Goal: Find specific page/section: Find specific page/section

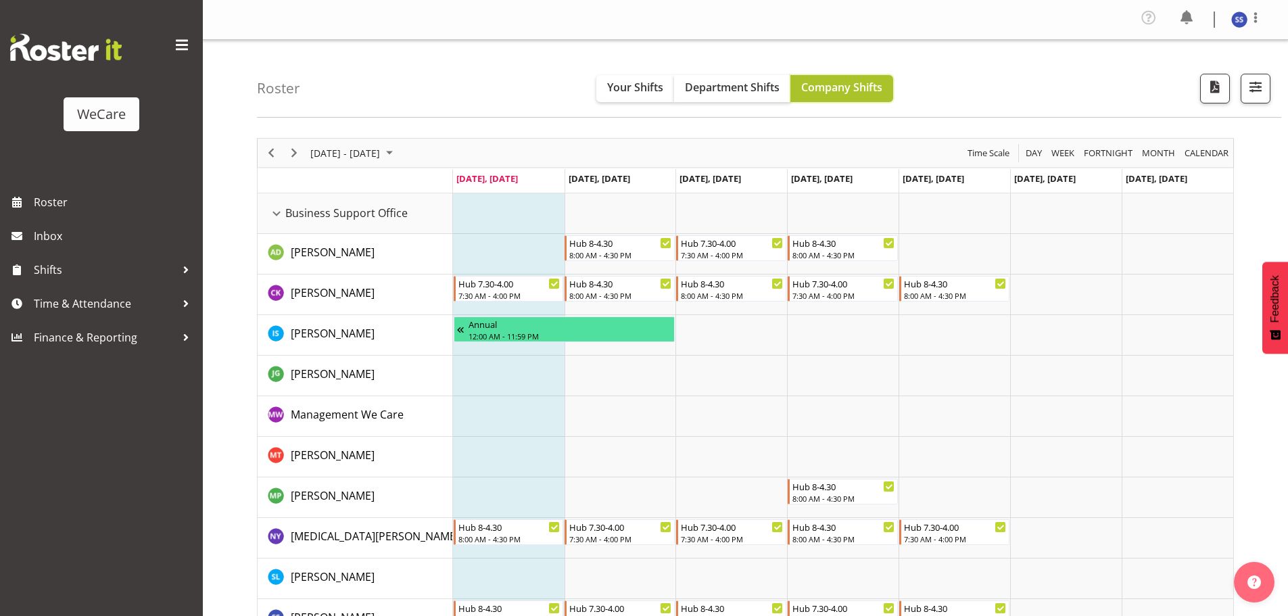
click at [838, 87] on span "Company Shifts" at bounding box center [841, 87] width 81 height 15
click at [398, 148] on span "September 01 - 07, 2025" at bounding box center [389, 153] width 16 height 17
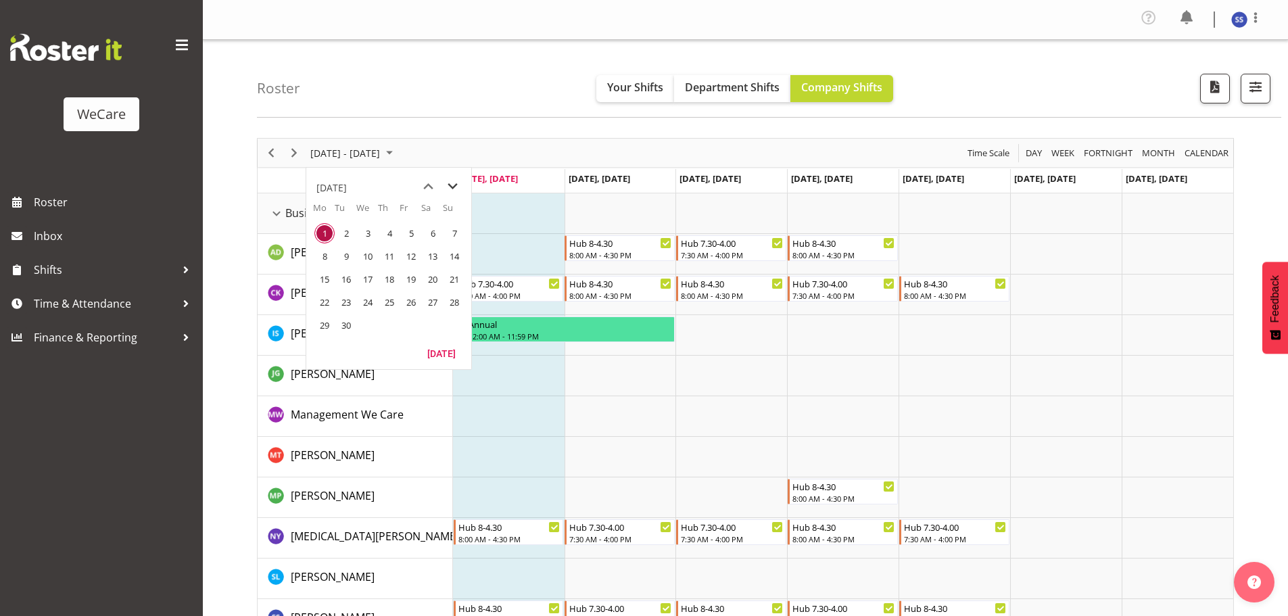
click at [450, 188] on span "next month" at bounding box center [453, 186] width 24 height 24
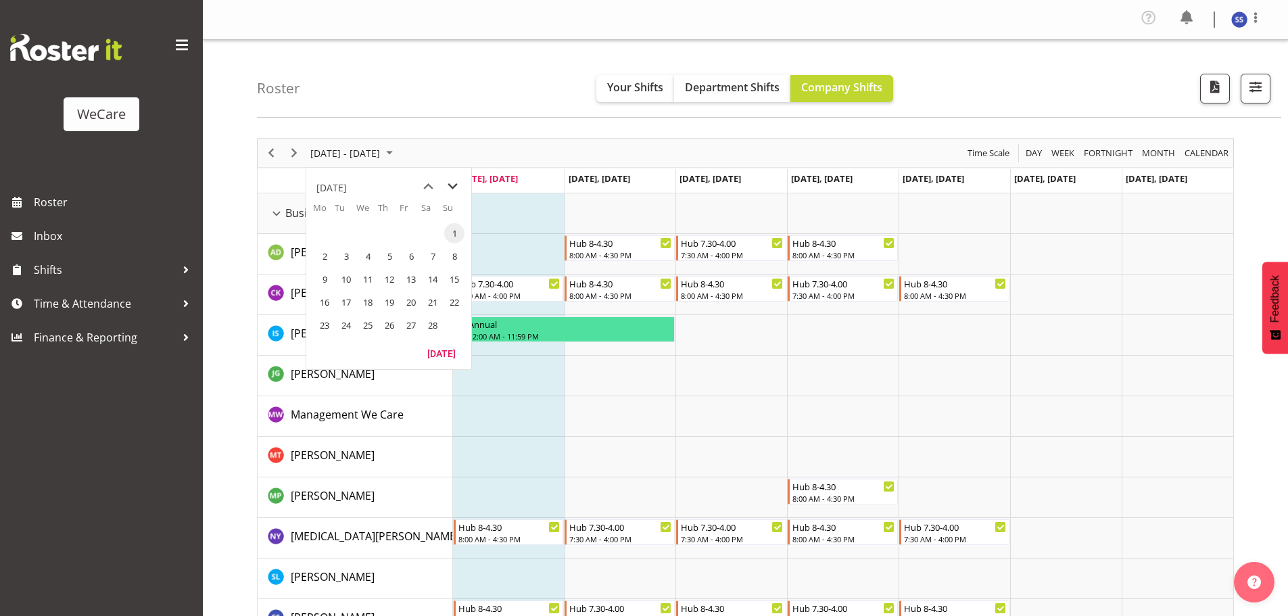
click at [450, 188] on span "next month" at bounding box center [453, 186] width 24 height 24
click at [417, 185] on span "previous month" at bounding box center [429, 186] width 24 height 24
click at [486, 93] on div "Roster Your Shifts Department Shifts Company Shifts All Locations Clear Busines…" at bounding box center [769, 79] width 1025 height 78
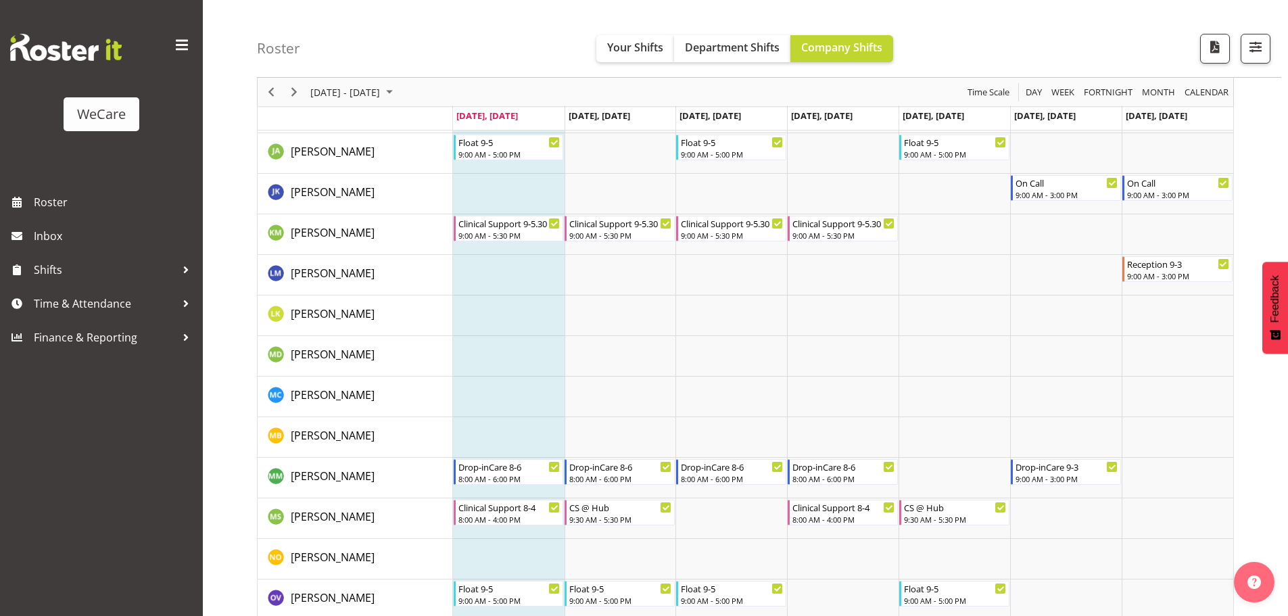
scroll to position [4388, 0]
